Goal: Transaction & Acquisition: Purchase product/service

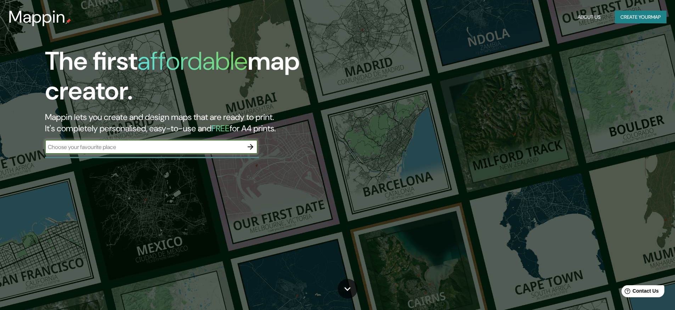
click at [155, 148] on input "text" at bounding box center [144, 147] width 198 height 8
type input "malambo"
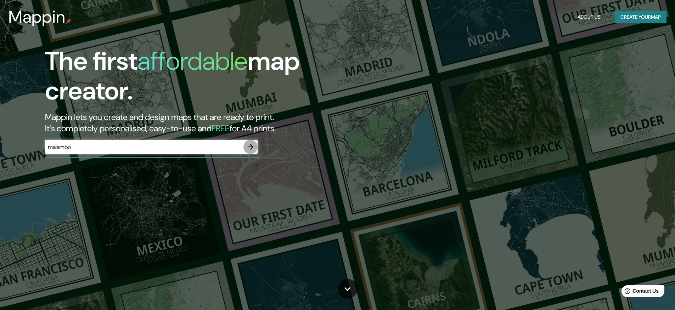
click at [248, 148] on icon "button" at bounding box center [250, 147] width 9 height 9
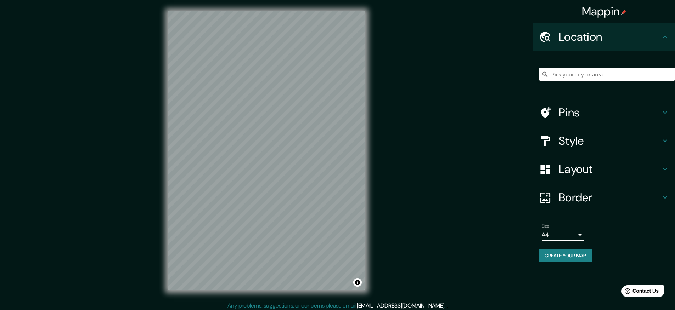
click at [577, 77] on input "Pick your city or area" at bounding box center [607, 74] width 136 height 13
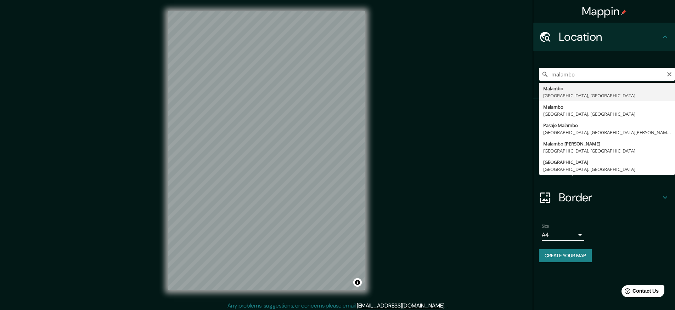
type input "Malambo, Atlántico, Colombia"
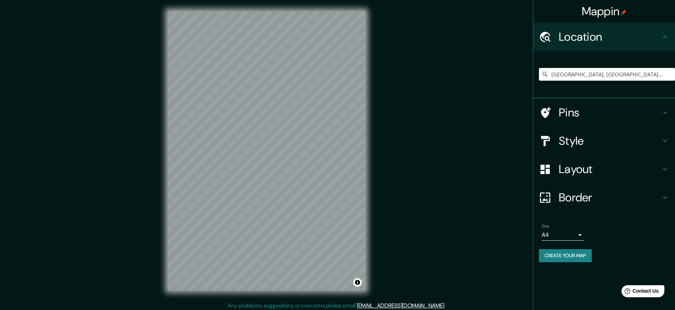
click at [620, 136] on h4 "Style" at bounding box center [610, 141] width 102 height 14
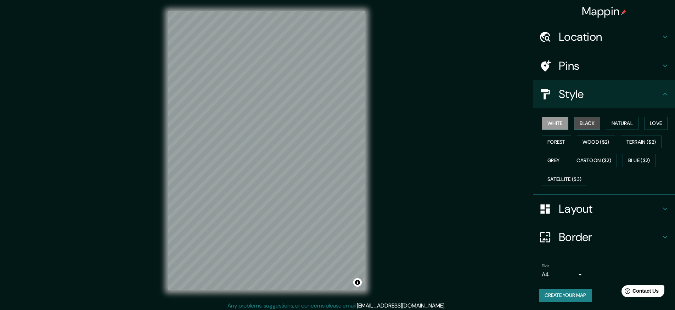
click at [587, 122] on button "Black" at bounding box center [587, 123] width 27 height 13
click at [607, 123] on button "Natural" at bounding box center [622, 123] width 33 height 13
click at [576, 63] on h4 "Pins" at bounding box center [610, 66] width 102 height 14
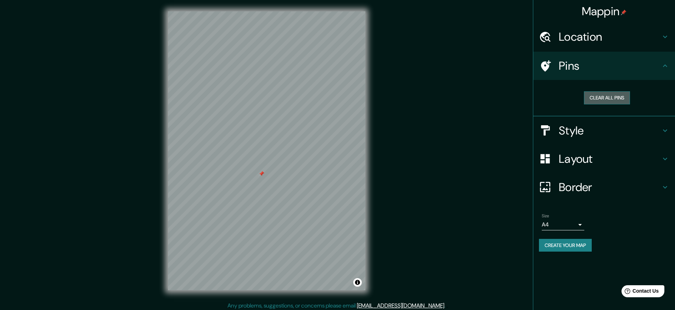
click at [597, 97] on button "Clear all pins" at bounding box center [607, 97] width 46 height 13
click at [546, 69] on icon at bounding box center [546, 65] width 10 height 11
click at [582, 162] on h4 "Layout" at bounding box center [610, 159] width 102 height 14
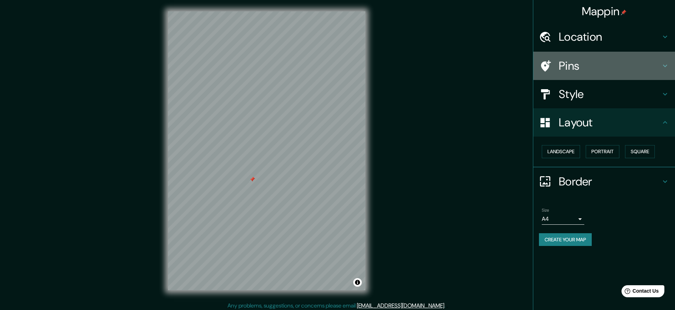
click at [563, 77] on div "Pins" at bounding box center [604, 66] width 142 height 28
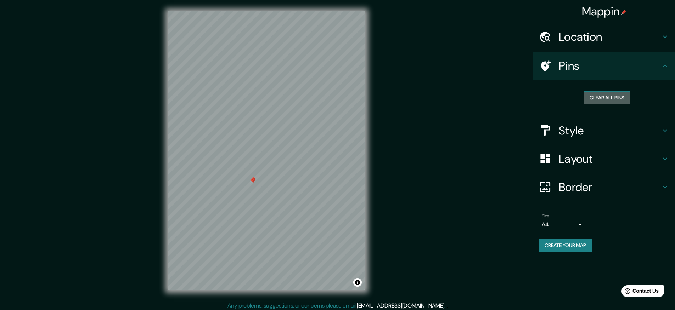
click at [614, 93] on button "Clear all pins" at bounding box center [607, 97] width 46 height 13
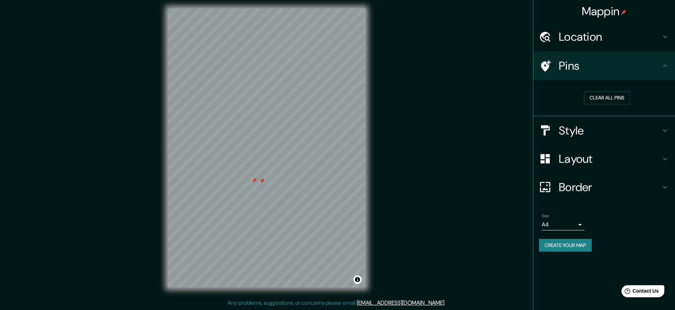
click at [607, 132] on h4 "Style" at bounding box center [610, 131] width 102 height 14
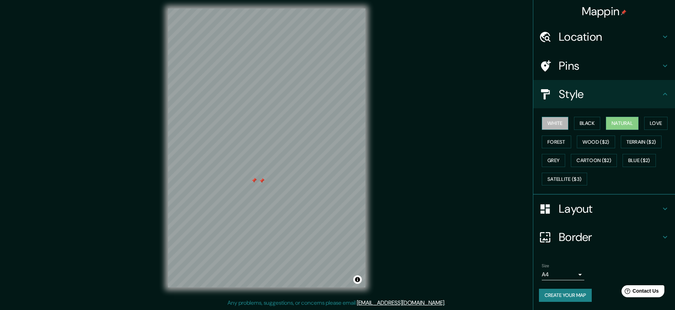
click at [550, 127] on button "White" at bounding box center [555, 123] width 27 height 13
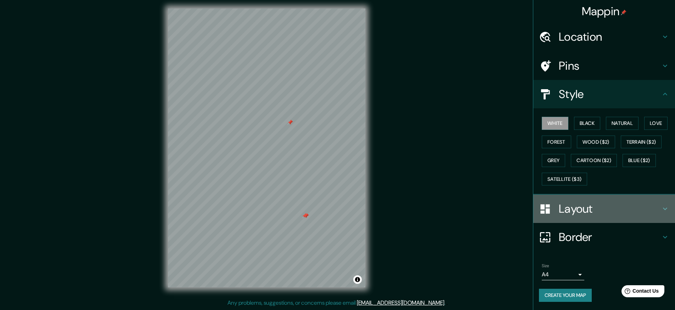
click at [632, 214] on h4 "Layout" at bounding box center [610, 209] width 102 height 14
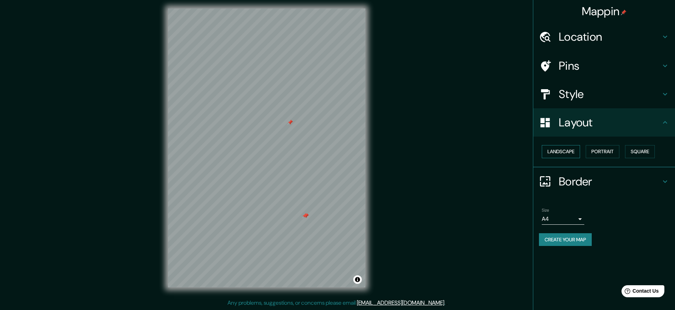
click at [565, 153] on button "Landscape" at bounding box center [561, 151] width 38 height 13
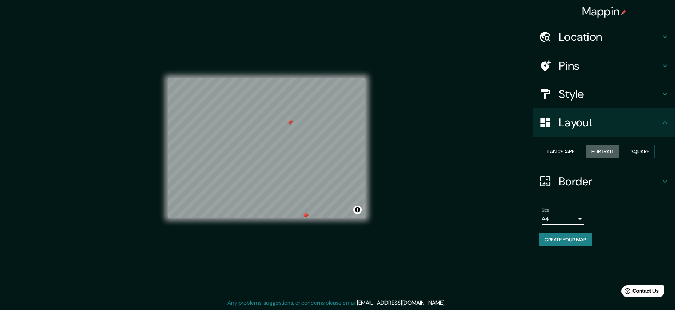
click at [596, 153] on button "Portrait" at bounding box center [603, 151] width 34 height 13
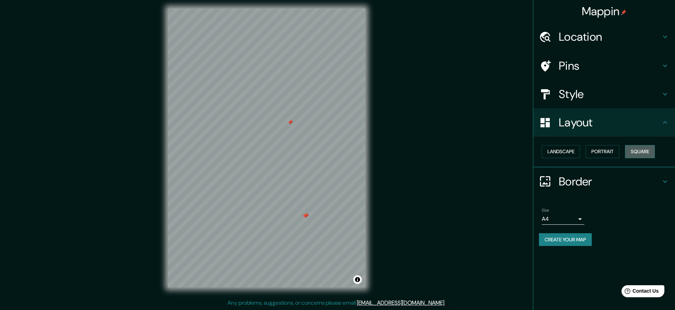
click at [638, 153] on button "Square" at bounding box center [640, 151] width 30 height 13
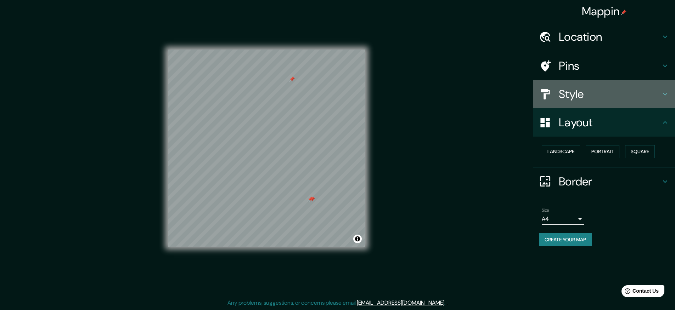
click at [621, 94] on h4 "Style" at bounding box center [610, 94] width 102 height 14
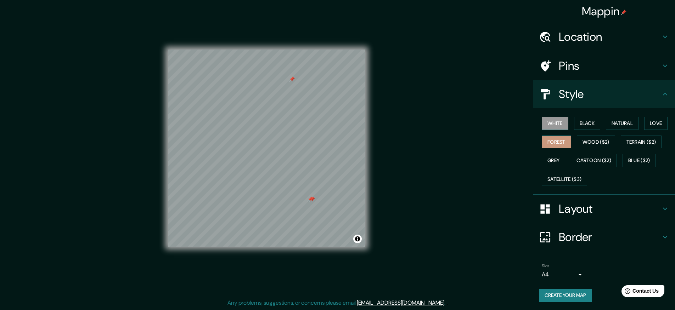
click at [548, 146] on button "Forest" at bounding box center [556, 142] width 29 height 13
click at [594, 144] on button "Wood ($2)" at bounding box center [596, 142] width 38 height 13
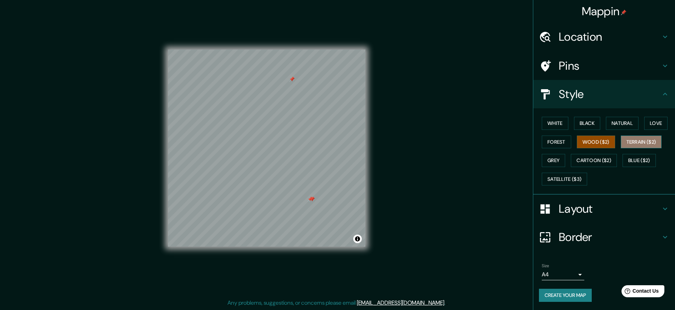
click at [628, 142] on button "Terrain ($2)" at bounding box center [641, 142] width 41 height 13
click at [629, 152] on div "White Black Natural Love Forest Wood ($2) Terrain ($2) Grey Cartoon ($2) Blue (…" at bounding box center [607, 151] width 136 height 74
click at [633, 159] on button "Blue ($2)" at bounding box center [639, 160] width 33 height 13
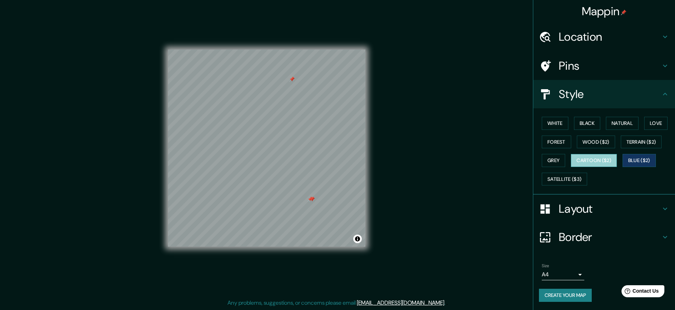
click at [599, 161] on button "Cartoon ($2)" at bounding box center [594, 160] width 46 height 13
click at [549, 161] on button "Grey" at bounding box center [553, 160] width 23 height 13
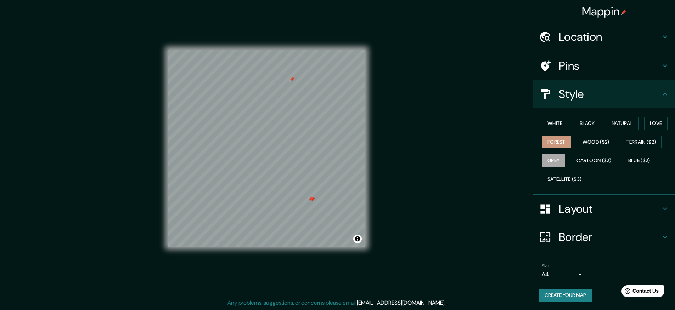
click at [559, 141] on button "Forest" at bounding box center [556, 142] width 29 height 13
click at [552, 122] on button "White" at bounding box center [555, 123] width 27 height 13
click at [583, 122] on button "Black" at bounding box center [587, 123] width 27 height 13
click at [616, 122] on button "Natural" at bounding box center [622, 123] width 33 height 13
click at [644, 123] on button "Love" at bounding box center [655, 123] width 23 height 13
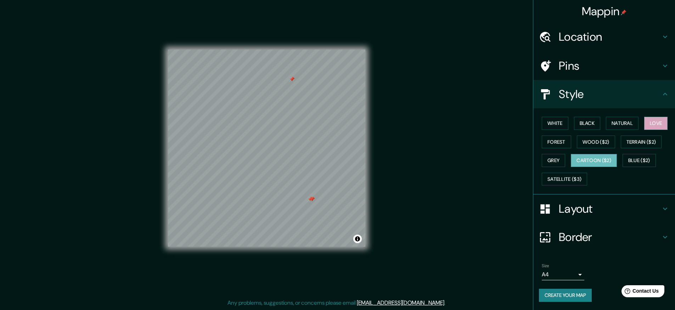
click at [596, 158] on button "Cartoon ($2)" at bounding box center [594, 160] width 46 height 13
click at [569, 177] on button "Satellite ($3)" at bounding box center [564, 179] width 45 height 13
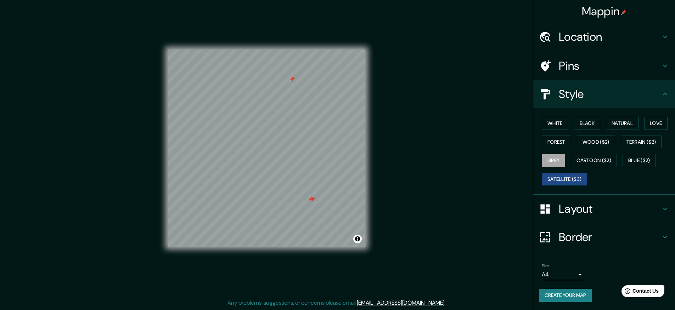
click at [549, 166] on button "Grey" at bounding box center [553, 160] width 23 height 13
click at [550, 146] on button "Forest" at bounding box center [556, 142] width 29 height 13
click at [550, 164] on button "Grey" at bounding box center [553, 160] width 23 height 13
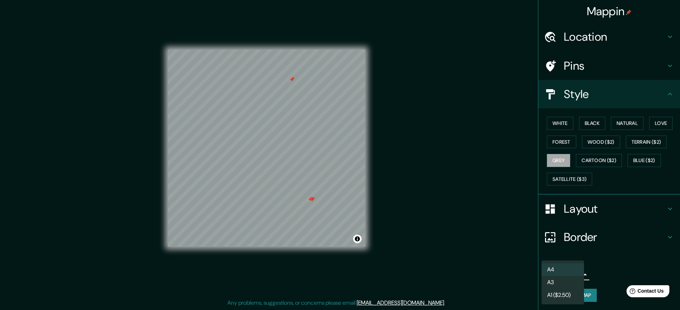
click at [575, 274] on body "Mappin Location Malambo, Atlántico, Colombia Pins Style White Black Natural Lov…" at bounding box center [340, 152] width 680 height 310
click at [570, 280] on li "A3" at bounding box center [563, 282] width 43 height 13
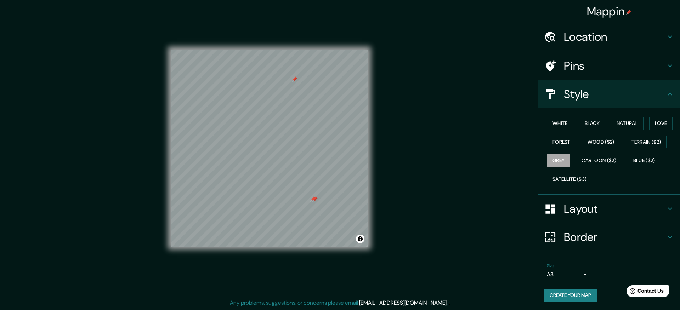
click at [572, 277] on body "Mappin Location Malambo, Atlántico, Colombia Pins Style White Black Natural Lov…" at bounding box center [340, 152] width 680 height 310
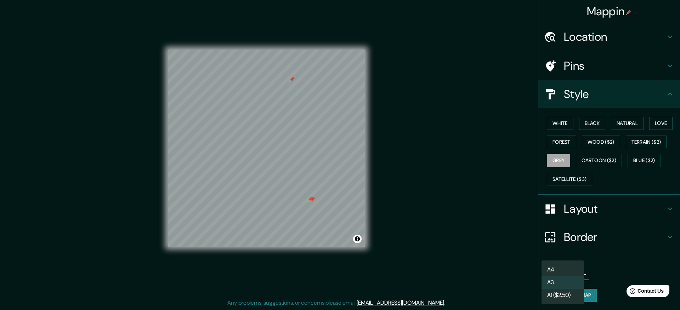
click at [572, 270] on li "A4" at bounding box center [563, 270] width 43 height 13
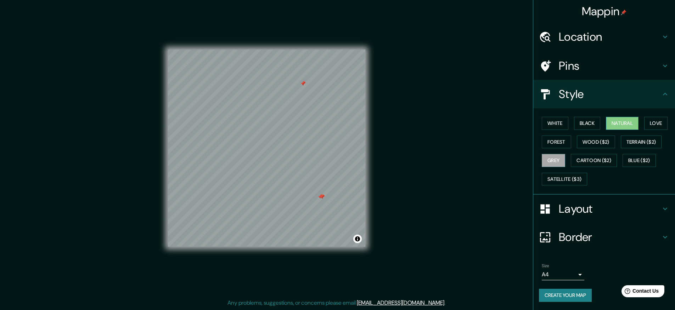
click at [635, 121] on button "Natural" at bounding box center [622, 123] width 33 height 13
drag, startPoint x: 286, startPoint y: 103, endPoint x: 305, endPoint y: 218, distance: 116.4
click at [305, 218] on div at bounding box center [306, 221] width 6 height 6
click at [583, 204] on h4 "Layout" at bounding box center [610, 209] width 102 height 14
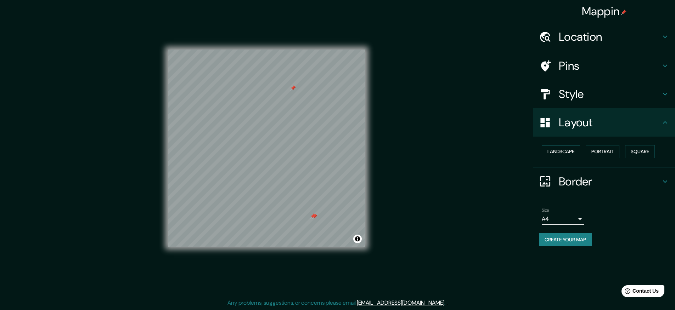
click at [569, 150] on button "Landscape" at bounding box center [561, 151] width 38 height 13
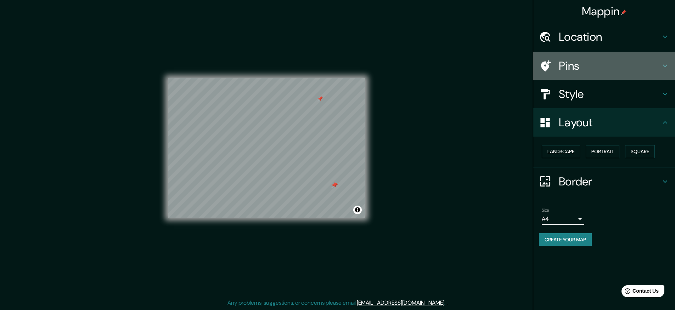
click at [592, 74] on div "Pins" at bounding box center [604, 66] width 142 height 28
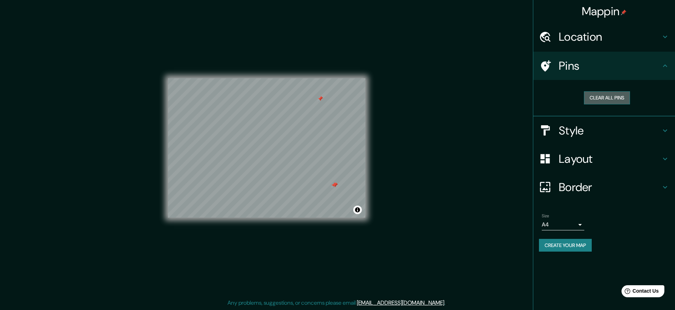
click at [606, 102] on button "Clear all pins" at bounding box center [607, 97] width 46 height 13
click at [566, 220] on body "Mappin Location Malambo, Atlántico, Colombia Pins Clear all pins Style Layout B…" at bounding box center [340, 152] width 680 height 310
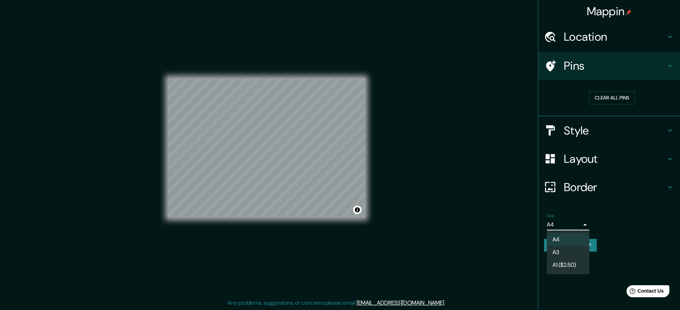
click at [565, 251] on li "A3" at bounding box center [568, 252] width 43 height 13
type input "a4"
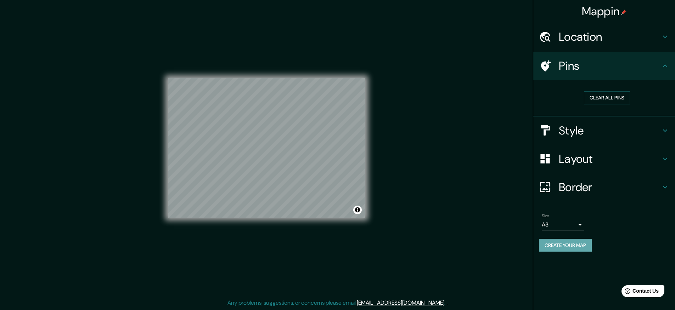
click at [578, 246] on button "Create your map" at bounding box center [565, 245] width 53 height 13
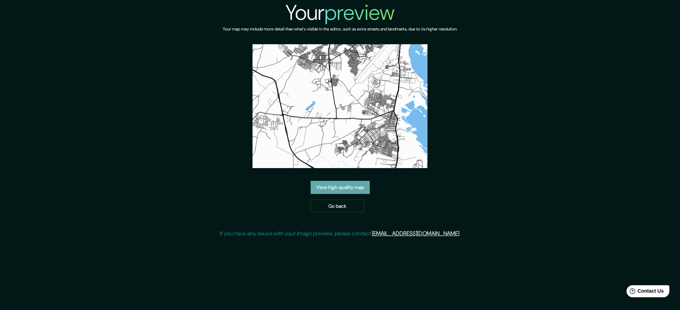
click at [355, 185] on link "View high quality map" at bounding box center [340, 187] width 59 height 13
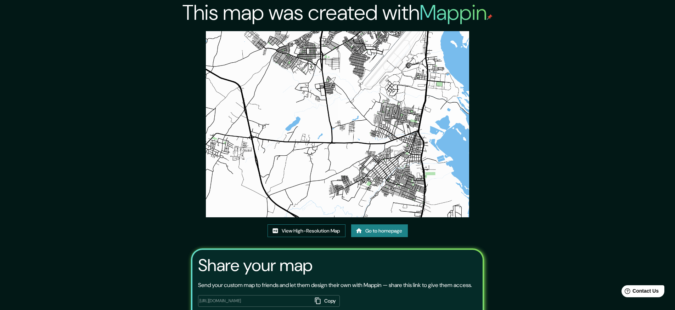
click at [295, 232] on link "View High-Resolution Map" at bounding box center [307, 231] width 78 height 13
